Goal: Task Accomplishment & Management: Manage account settings

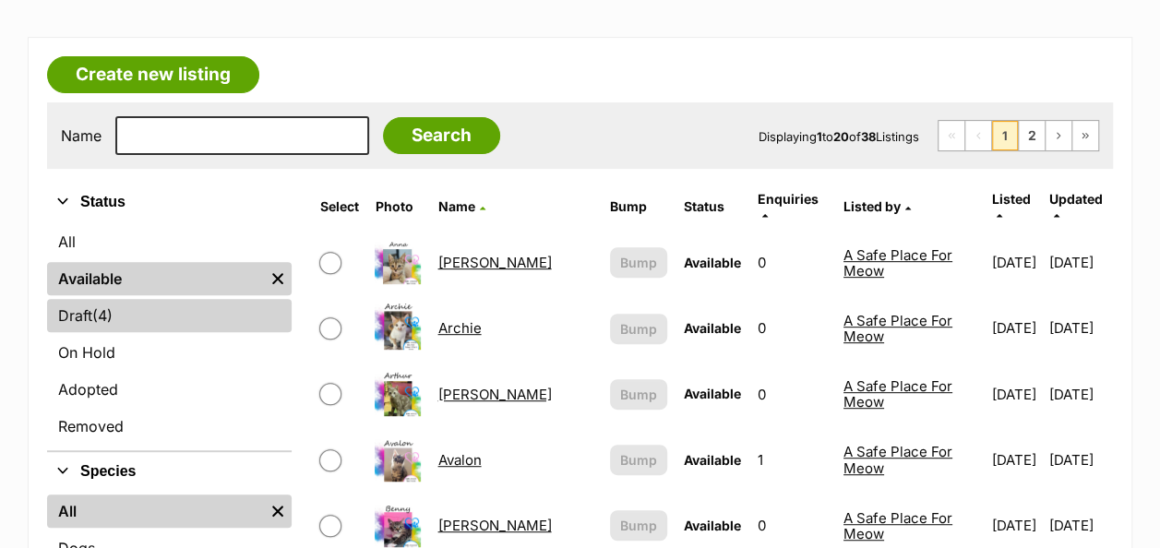
click at [112, 310] on span "(4)" at bounding box center [102, 316] width 20 height 22
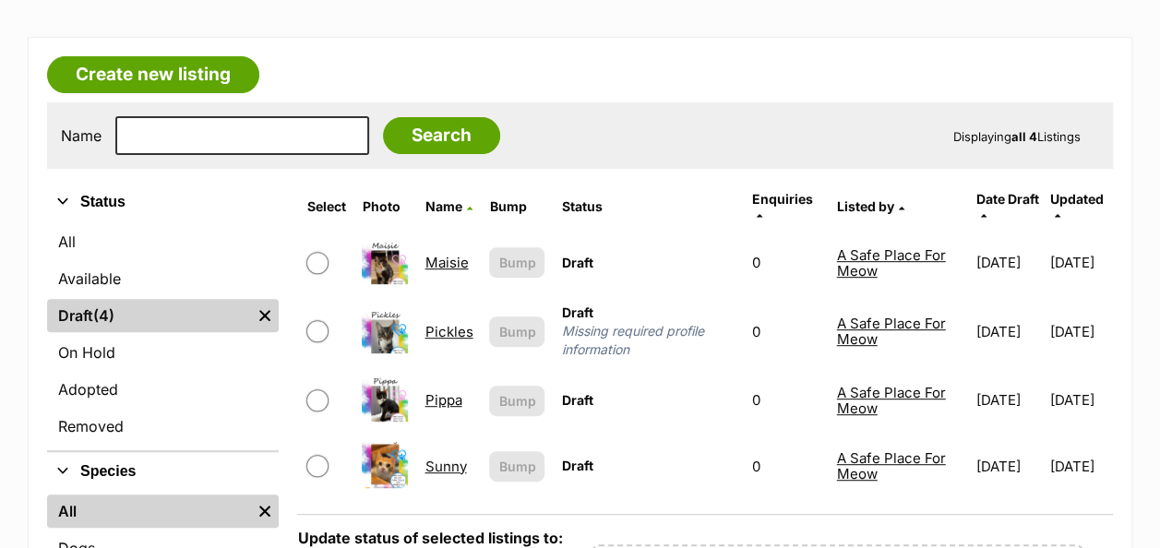
click at [316, 320] on input "checkbox" at bounding box center [317, 331] width 22 height 22
checkbox input "true"
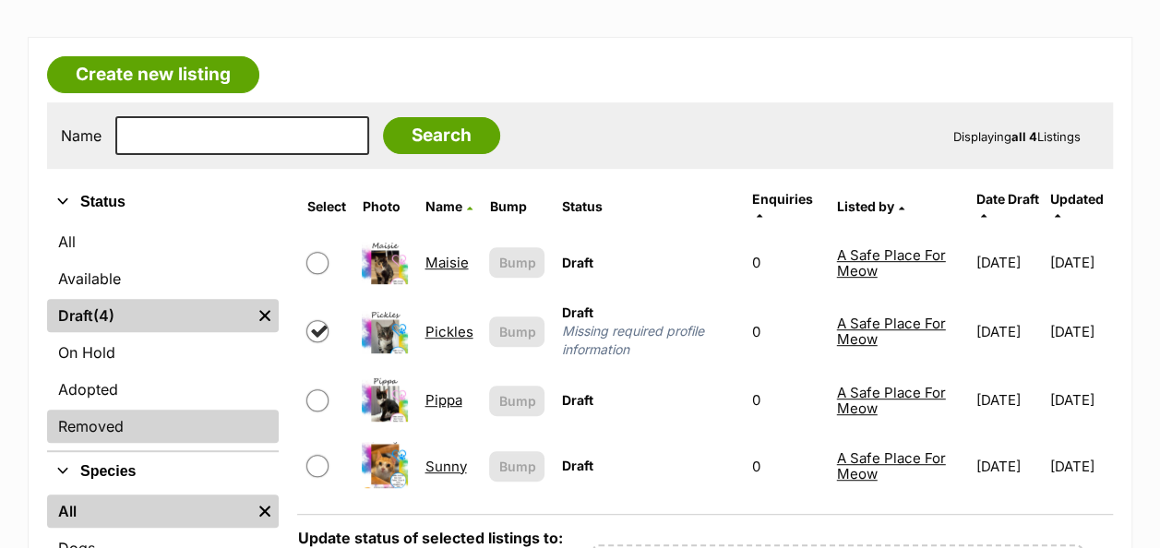
click at [179, 427] on link "Removed" at bounding box center [163, 426] width 232 height 33
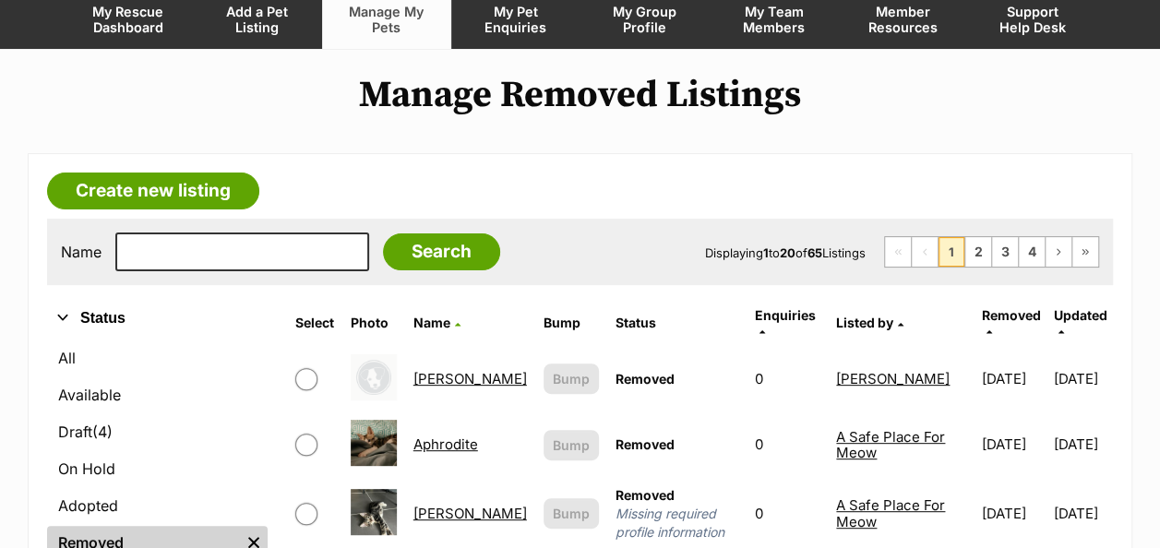
scroll to position [277, 0]
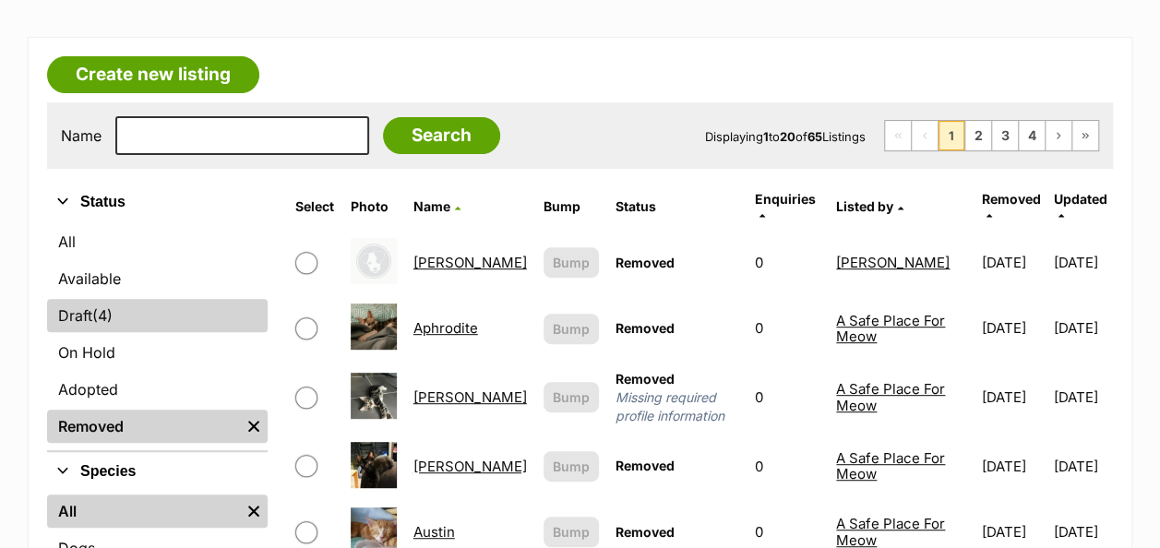
click at [82, 307] on link "Draft (4) Items" at bounding box center [157, 315] width 221 height 33
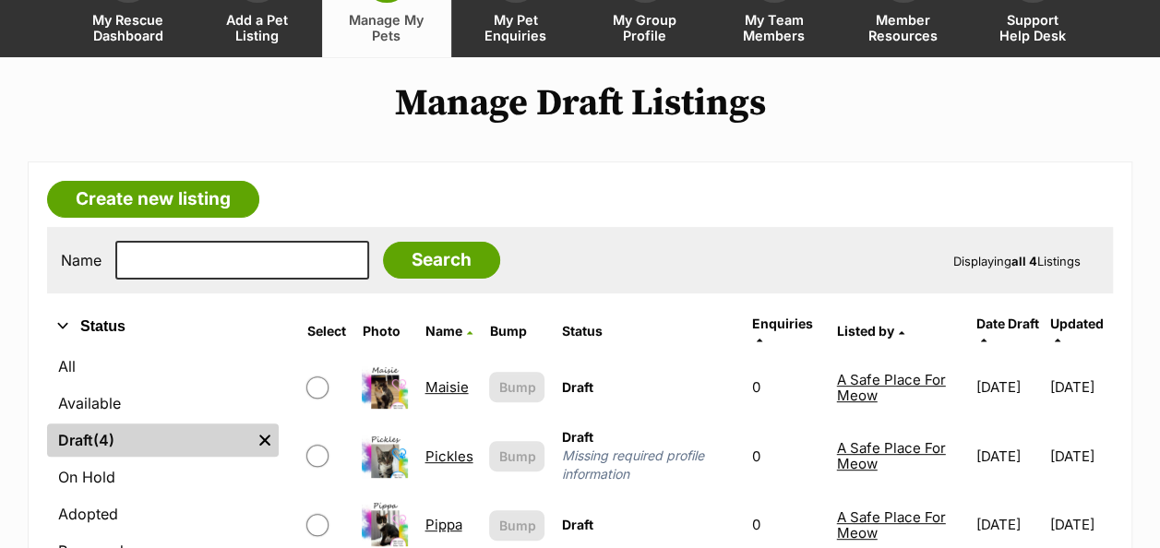
scroll to position [277, 0]
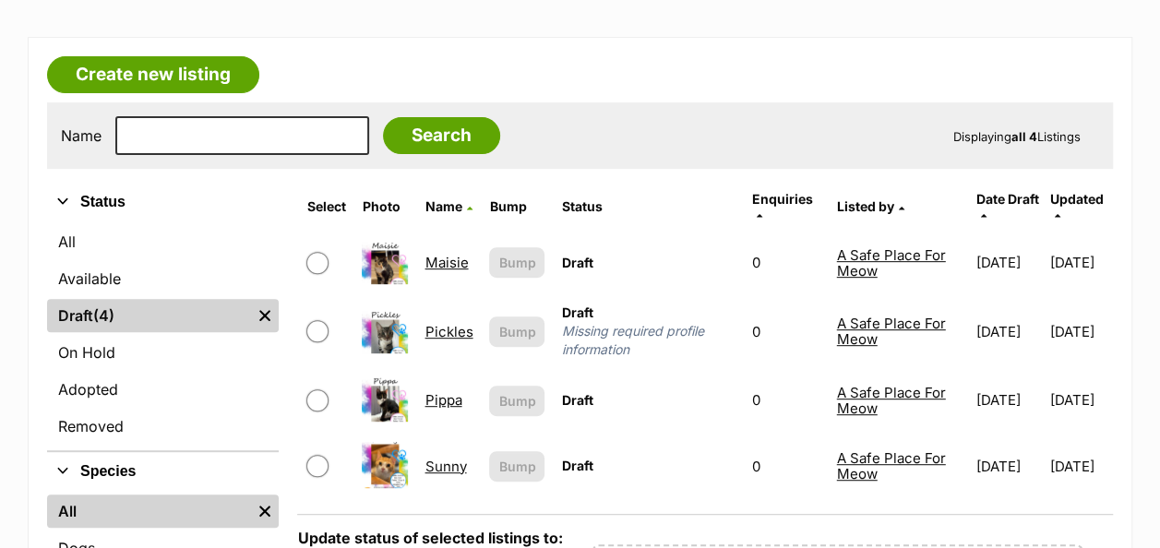
click at [447, 323] on link "Pickles" at bounding box center [448, 332] width 48 height 18
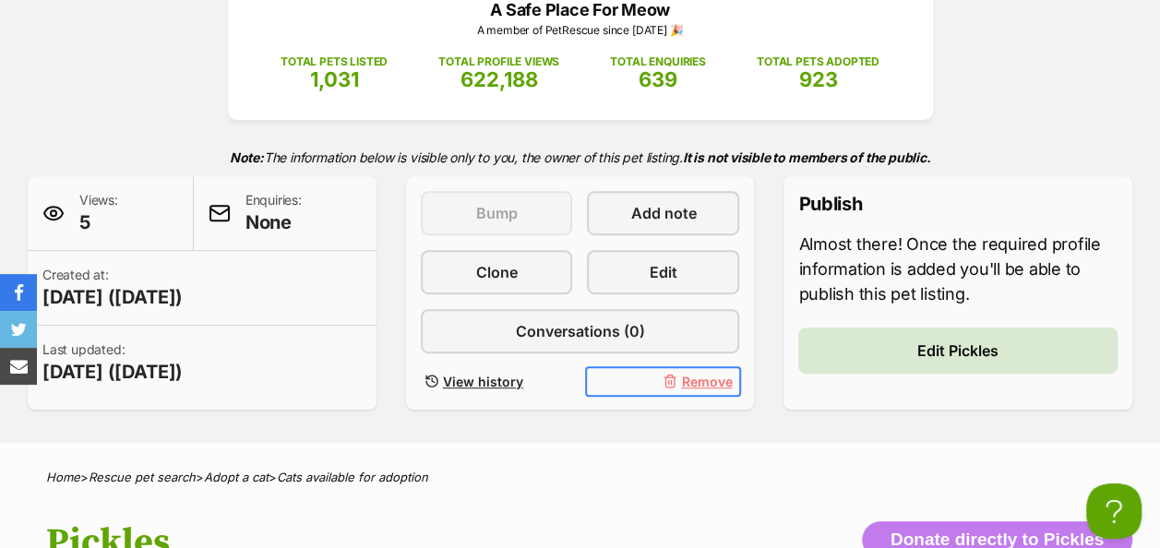
click at [712, 380] on span "Remove" at bounding box center [706, 381] width 51 height 19
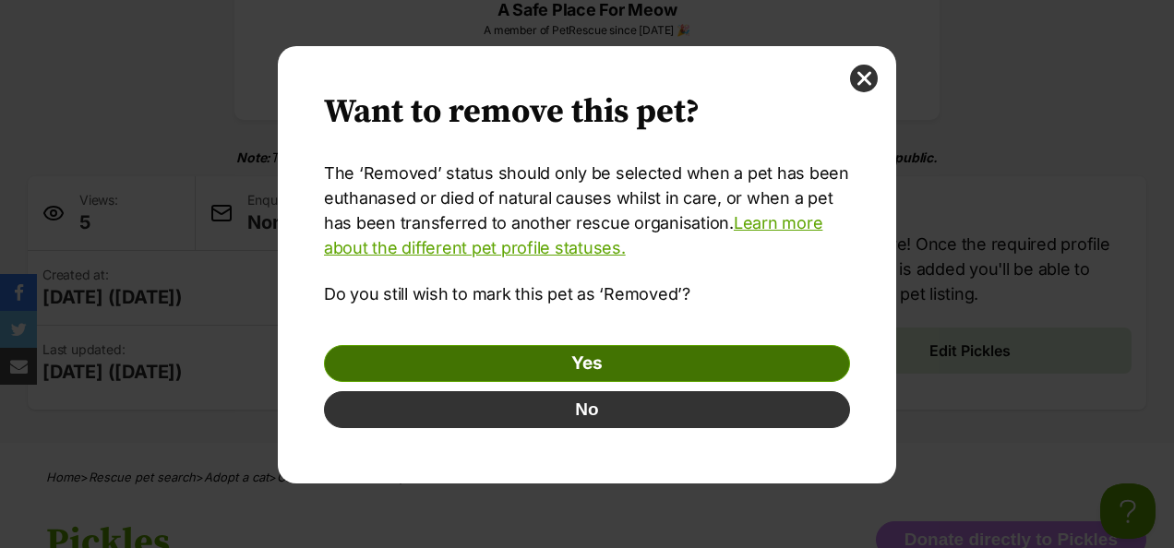
click at [603, 354] on link "Yes" at bounding box center [587, 363] width 526 height 37
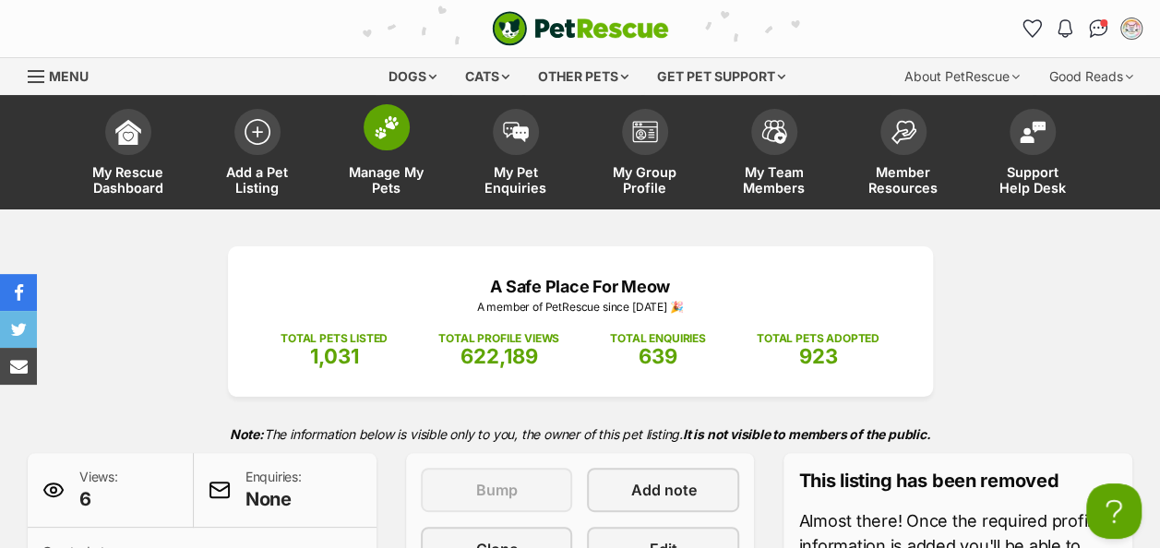
click at [381, 135] on img at bounding box center [387, 127] width 26 height 24
